Goal: Check status: Check status

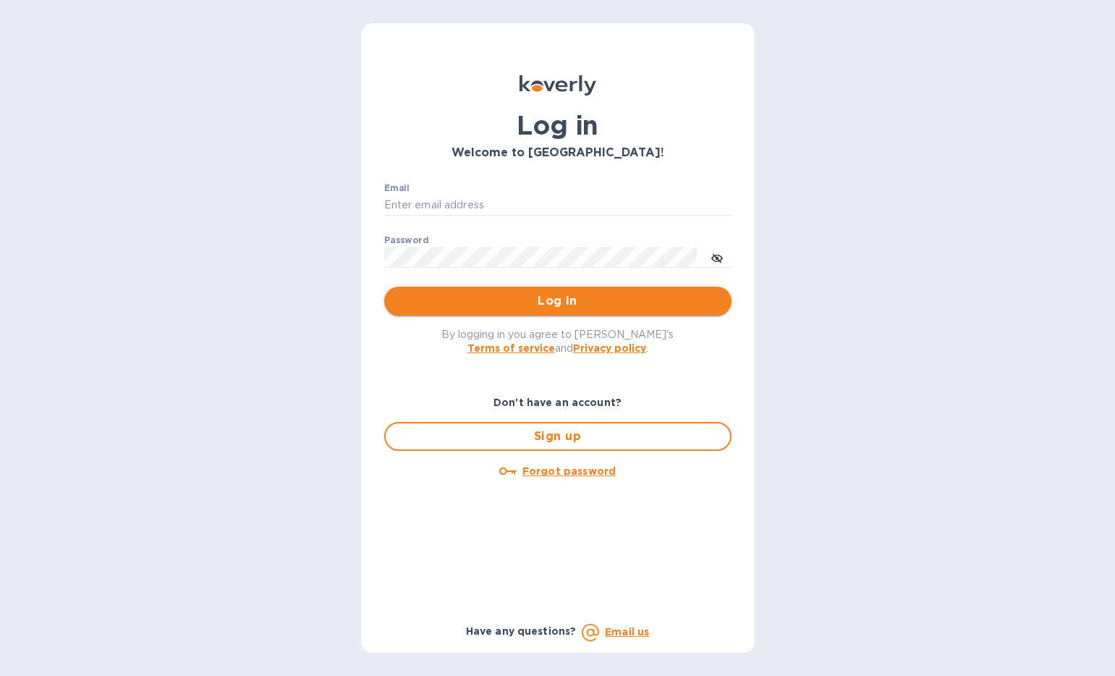
type input "[PERSON_NAME][EMAIL_ADDRESS][DOMAIN_NAME]"
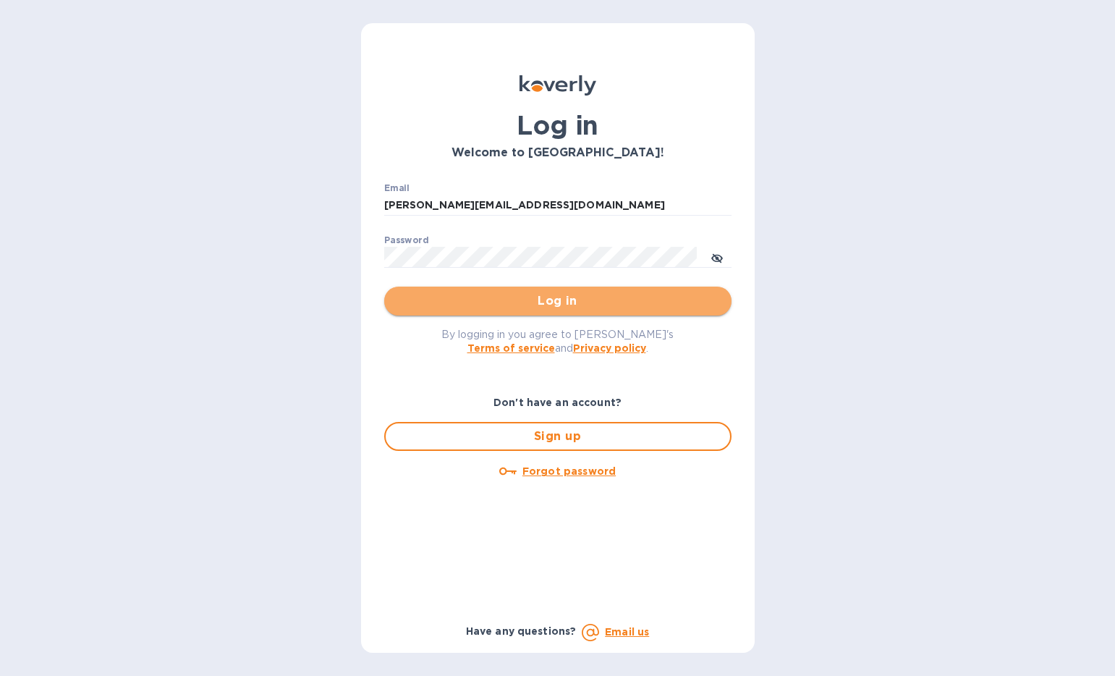
click at [554, 305] on span "Log in" at bounding box center [558, 300] width 324 height 17
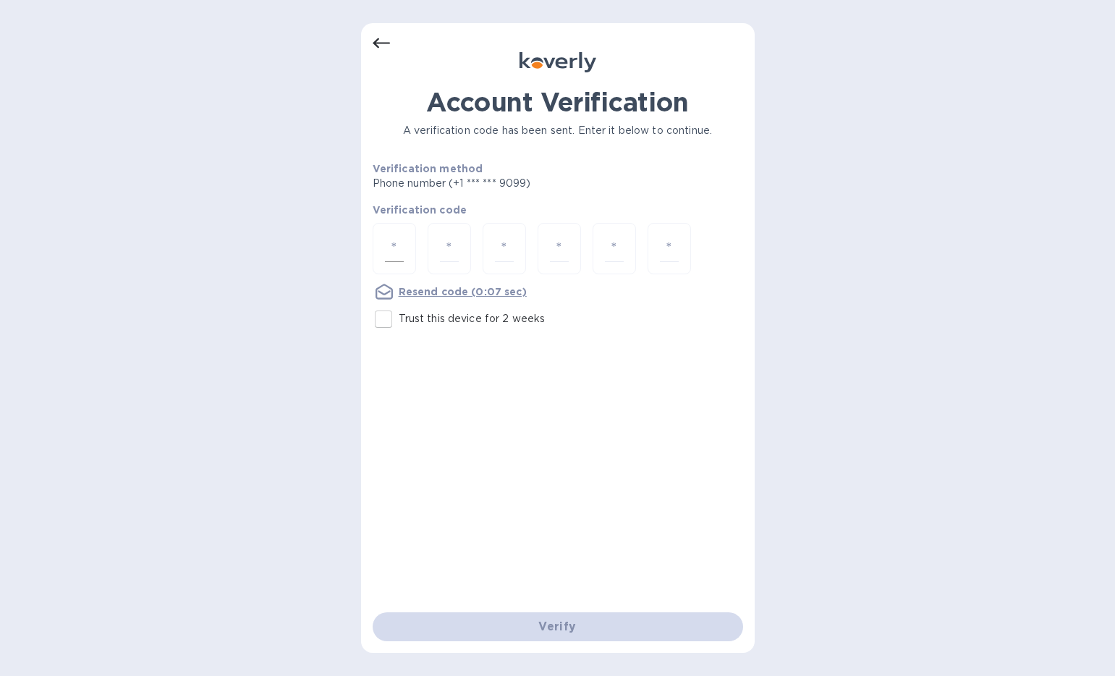
click at [399, 241] on input "number" at bounding box center [394, 248] width 19 height 27
type input "6"
type input "5"
type input "2"
type input "1"
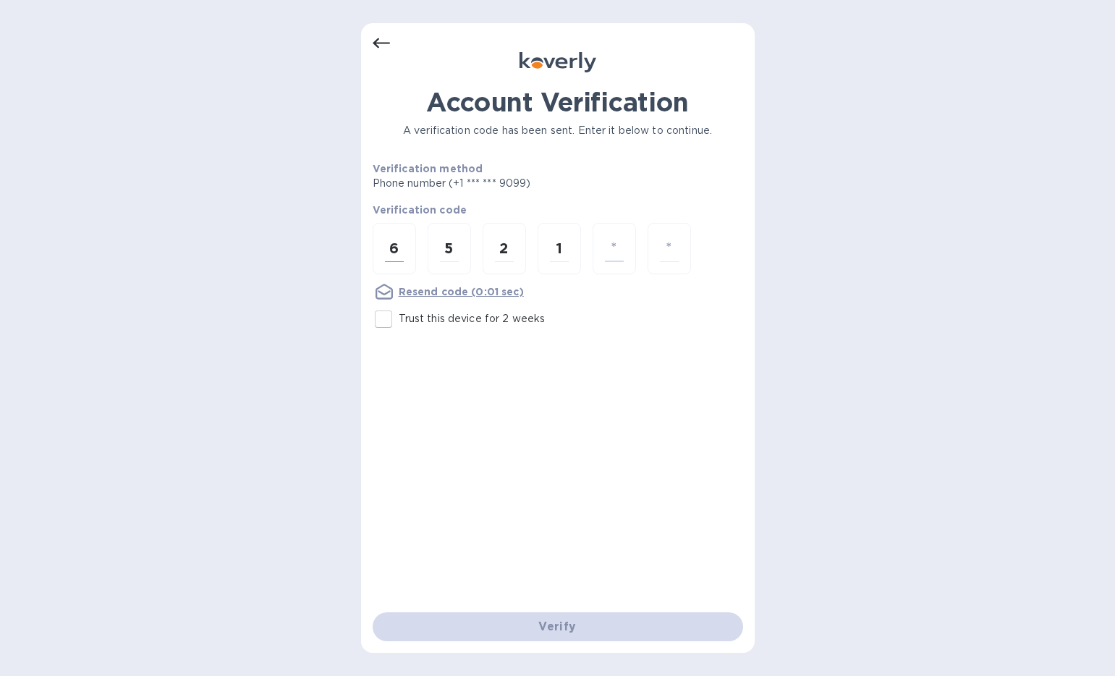
type input "6"
type input "0"
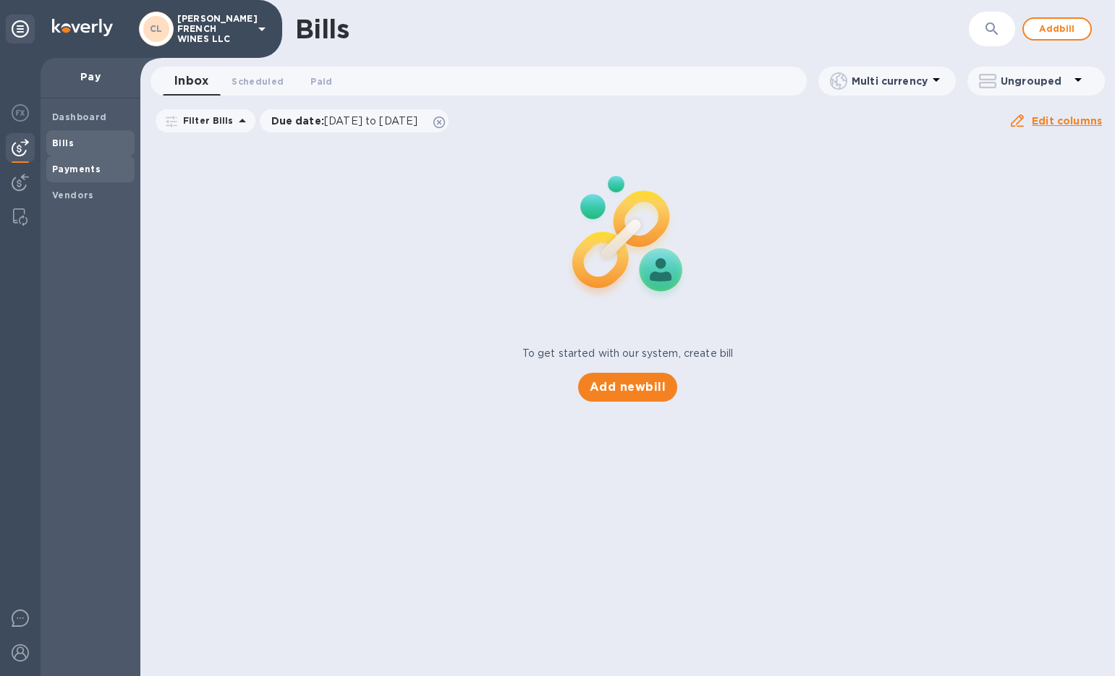
click at [93, 168] on b "Payments" at bounding box center [76, 169] width 48 height 11
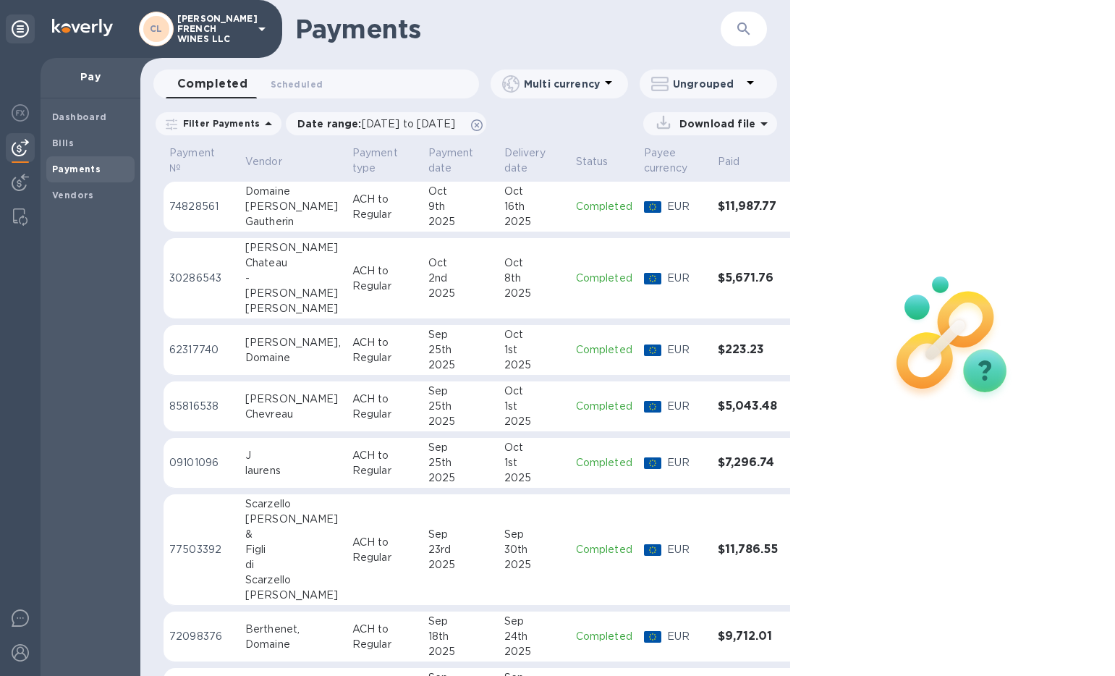
click at [182, 203] on p "74828561" at bounding box center [201, 206] width 64 height 15
